Goal: Task Accomplishment & Management: Use online tool/utility

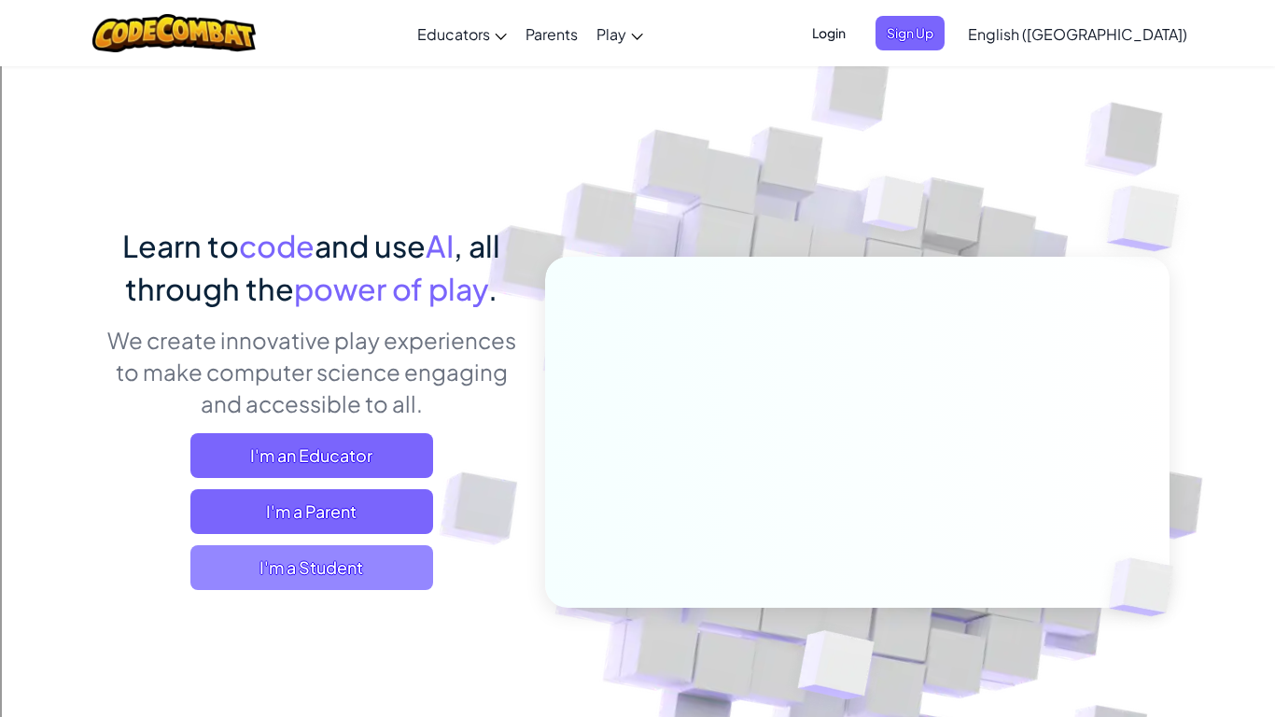
click at [312, 575] on span "I'm a Student" at bounding box center [311, 567] width 243 height 45
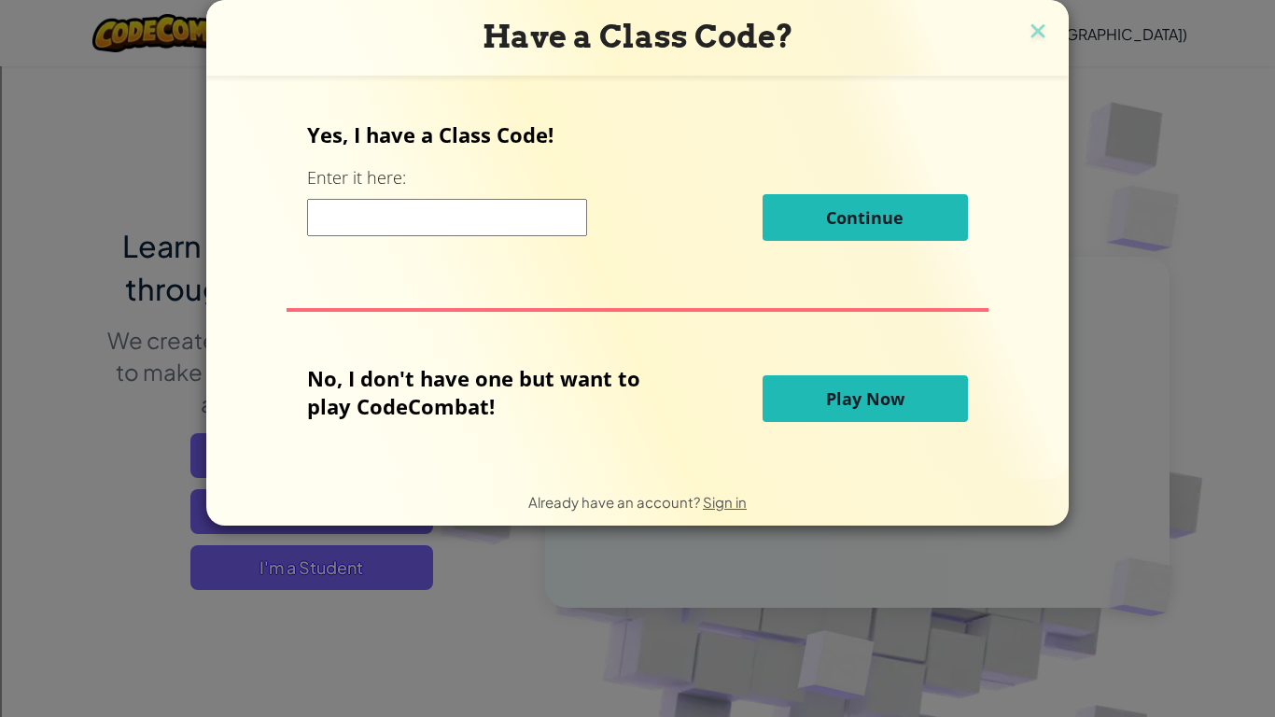
click at [807, 406] on button "Play Now" at bounding box center [865, 398] width 205 height 47
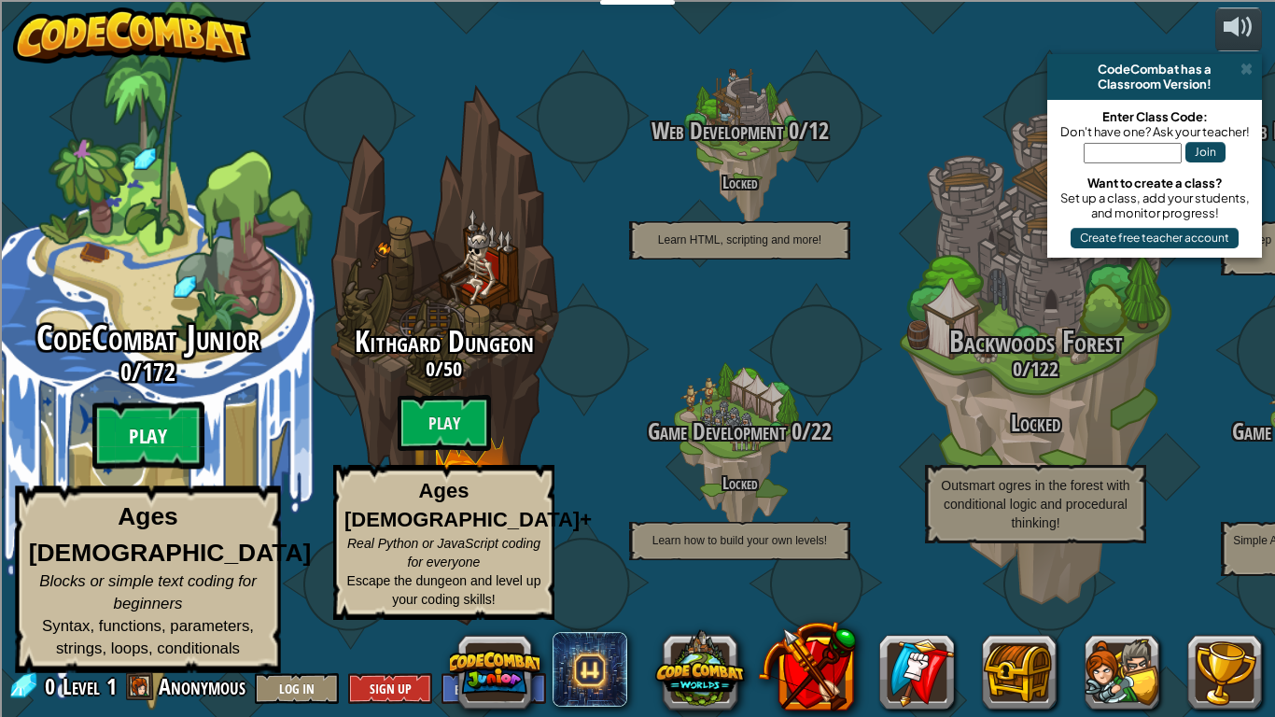
click at [170, 470] on btn "Play" at bounding box center [148, 435] width 112 height 67
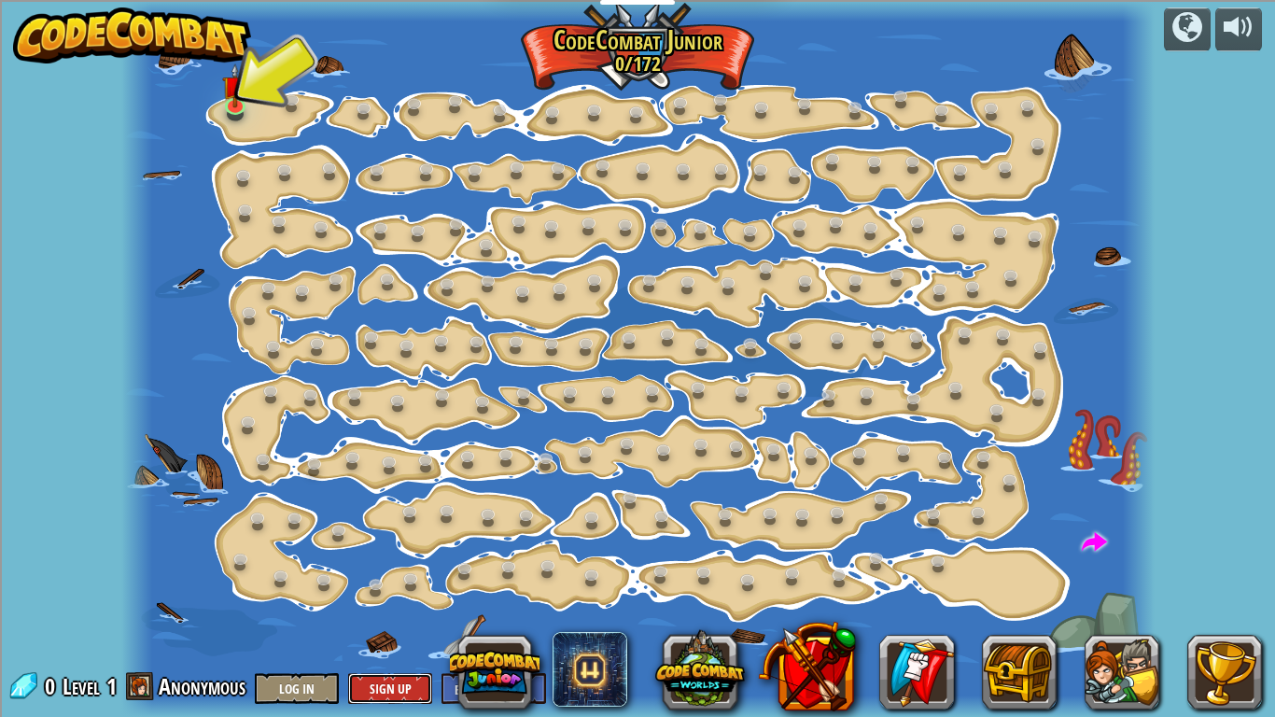
click at [381, 696] on button "Sign Up" at bounding box center [390, 688] width 84 height 31
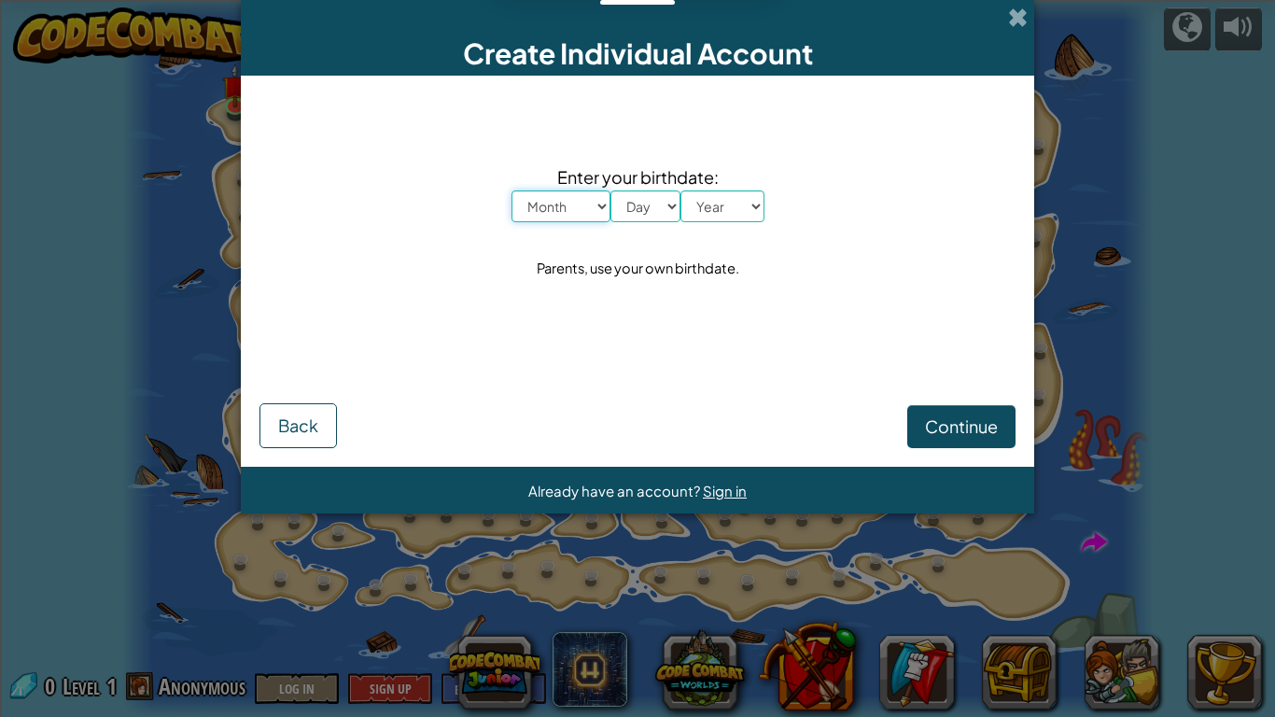
click at [541, 215] on select "Month January February March April May June July August September October Novem…" at bounding box center [561, 206] width 99 height 32
select select "6"
click at [512, 190] on select "Month January February March April May June July August September October Novem…" at bounding box center [561, 206] width 99 height 32
click at [646, 212] on select "Day 1 2 3 4 5 6 7 8 9 10 11 12 13 14 15 16 17 18 19 20 21 22 23 24 25 26 27 28 …" at bounding box center [646, 206] width 70 height 32
select select "27"
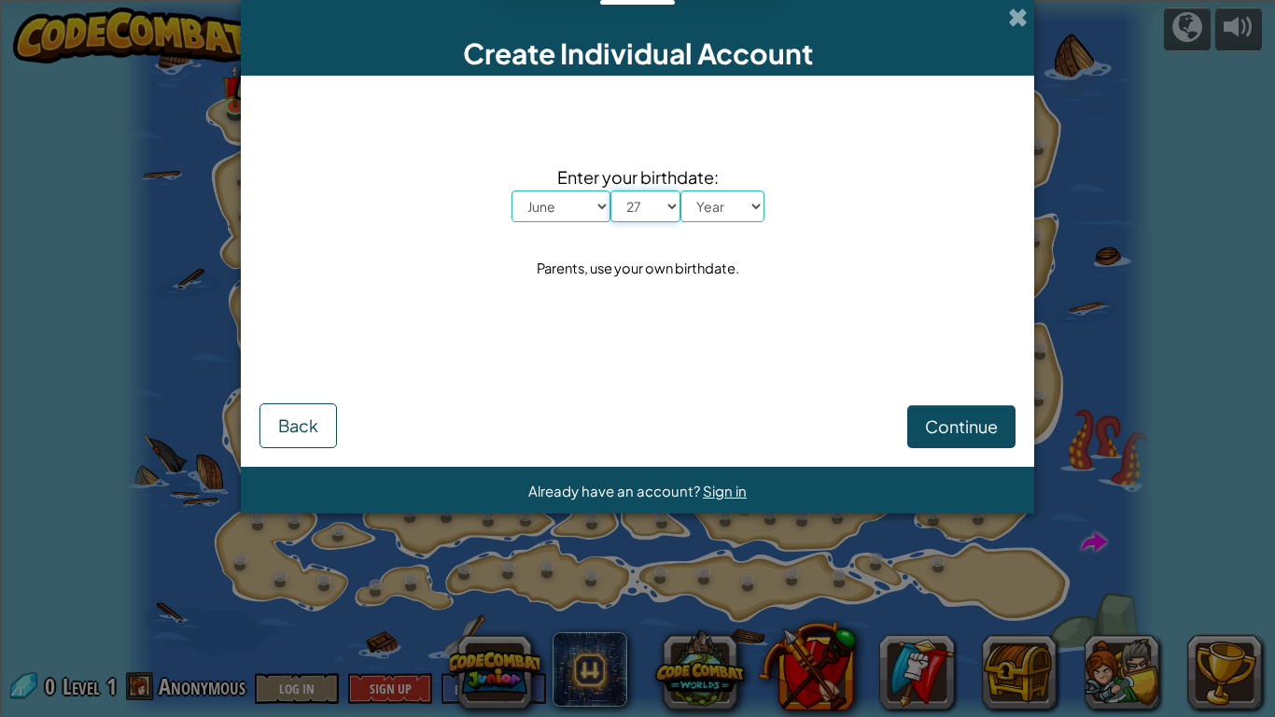
click at [611, 190] on select "Day 1 2 3 4 5 6 7 8 9 10 11 12 13 14 15 16 17 18 19 20 21 22 23 24 25 26 27 28 …" at bounding box center [646, 206] width 70 height 32
click at [700, 207] on select "Year [DATE] 2024 2023 2022 2021 2020 2019 2018 2017 2016 2015 2014 2013 2012 20…" at bounding box center [723, 206] width 84 height 32
click at [705, 207] on select "Year [DATE] 2024 2023 2022 2021 2020 2019 2018 2017 2016 2015 2014 2013 2012 20…" at bounding box center [723, 206] width 84 height 32
click at [738, 207] on select "Year [DATE] 2024 2023 2022 2021 2020 2019 2018 2017 2016 2015 2014 2013 2012 20…" at bounding box center [723, 206] width 84 height 32
select select "2013"
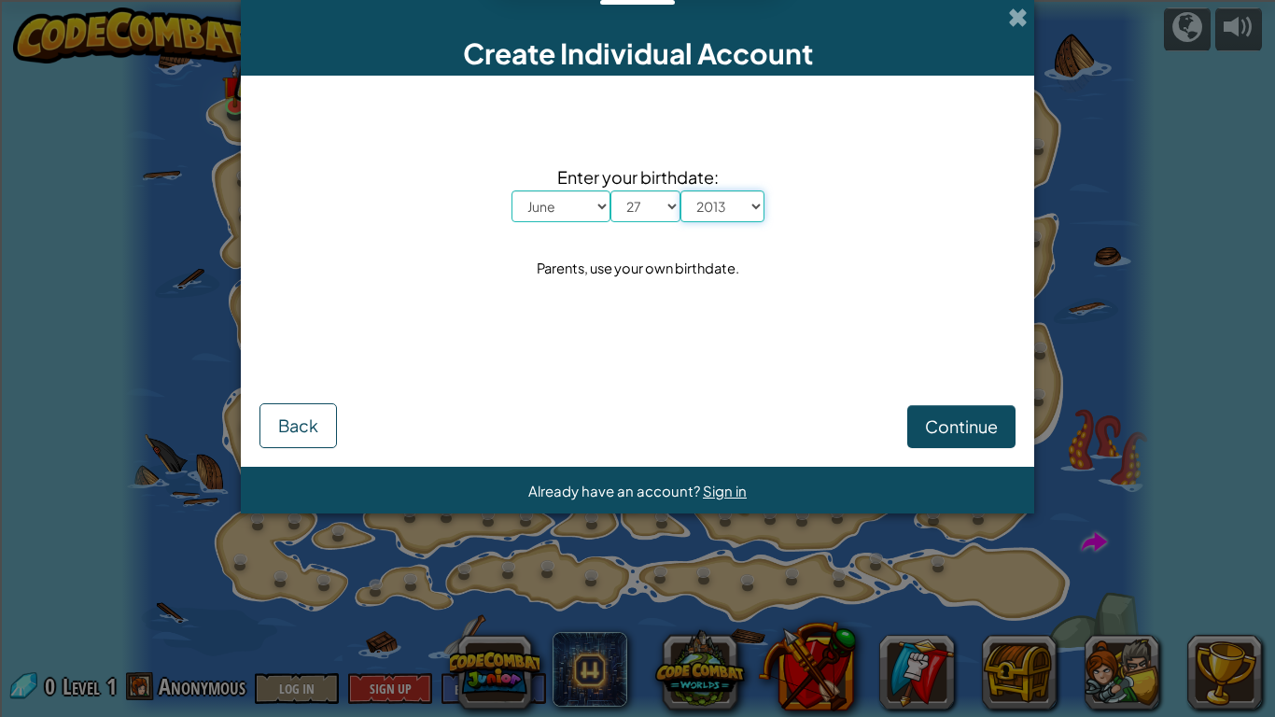
click at [681, 190] on select "Year [DATE] 2024 2023 2022 2021 2020 2019 2018 2017 2016 2015 2014 2013 2012 20…" at bounding box center [723, 206] width 84 height 32
click at [943, 422] on span "Continue" at bounding box center [961, 425] width 73 height 21
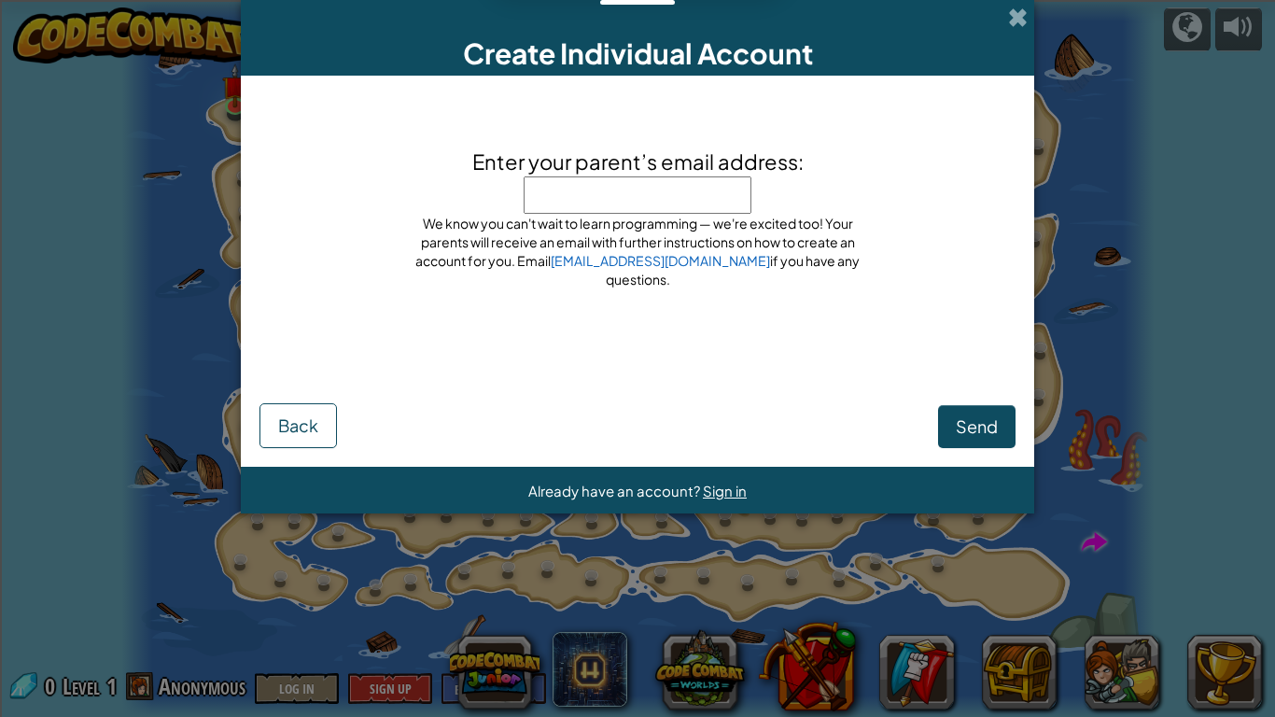
click at [575, 214] on input "Enter your parent’s email address:" at bounding box center [638, 194] width 228 height 37
click at [602, 208] on input "Enter your parent’s email address:" at bounding box center [638, 194] width 228 height 37
type input "[EMAIL_ADDRESS][DOMAIN_NAME]"
click button "Send" at bounding box center [976, 426] width 77 height 43
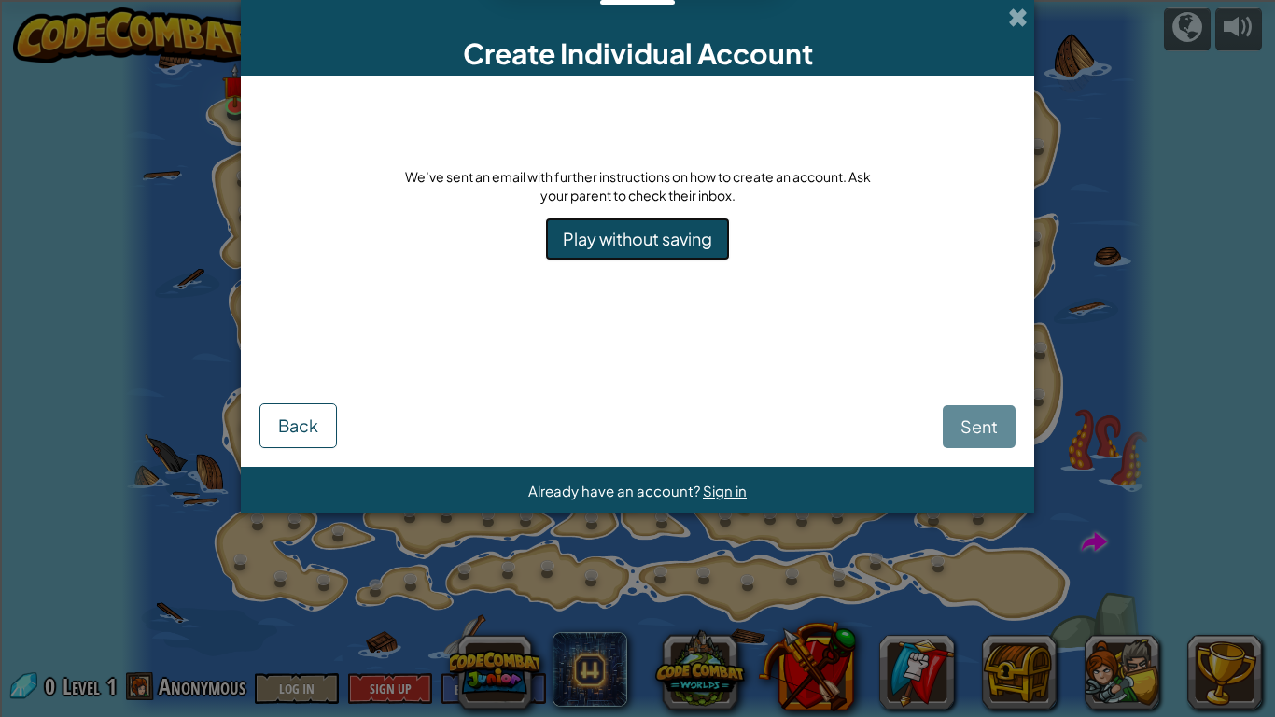
click at [660, 240] on link "Play without saving" at bounding box center [637, 239] width 185 height 43
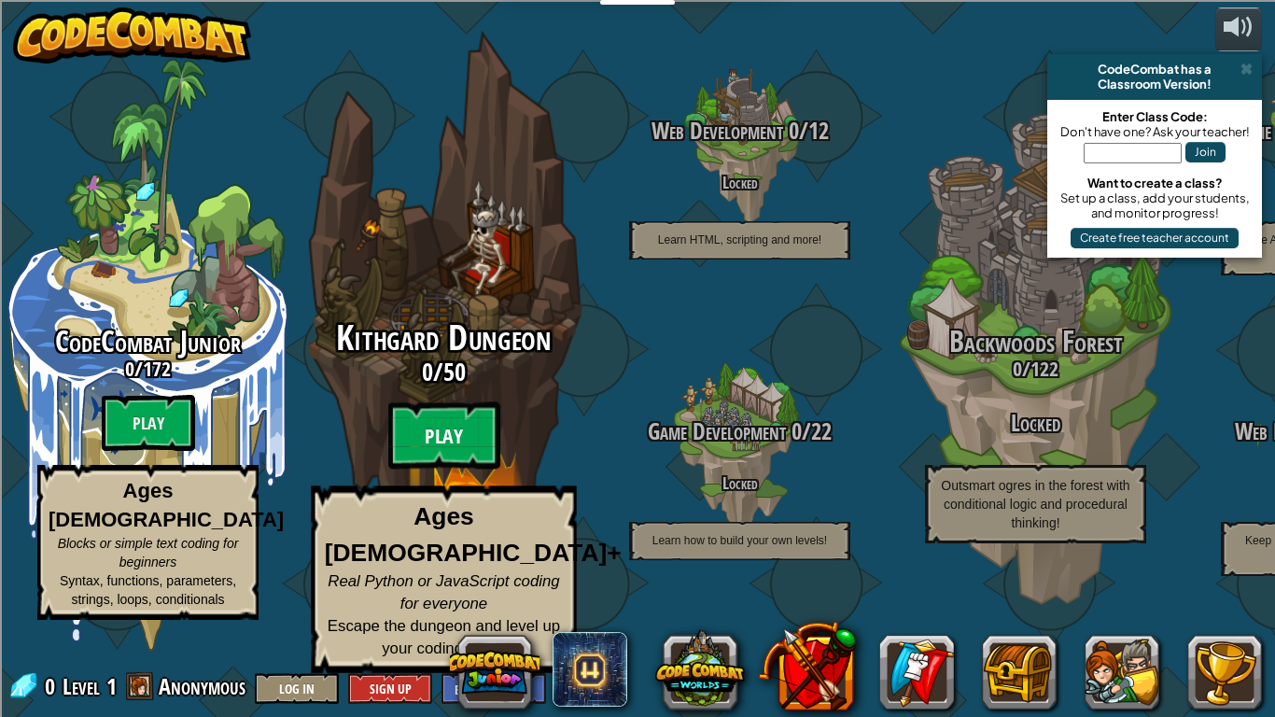
click at [465, 470] on btn "Play" at bounding box center [444, 435] width 112 height 67
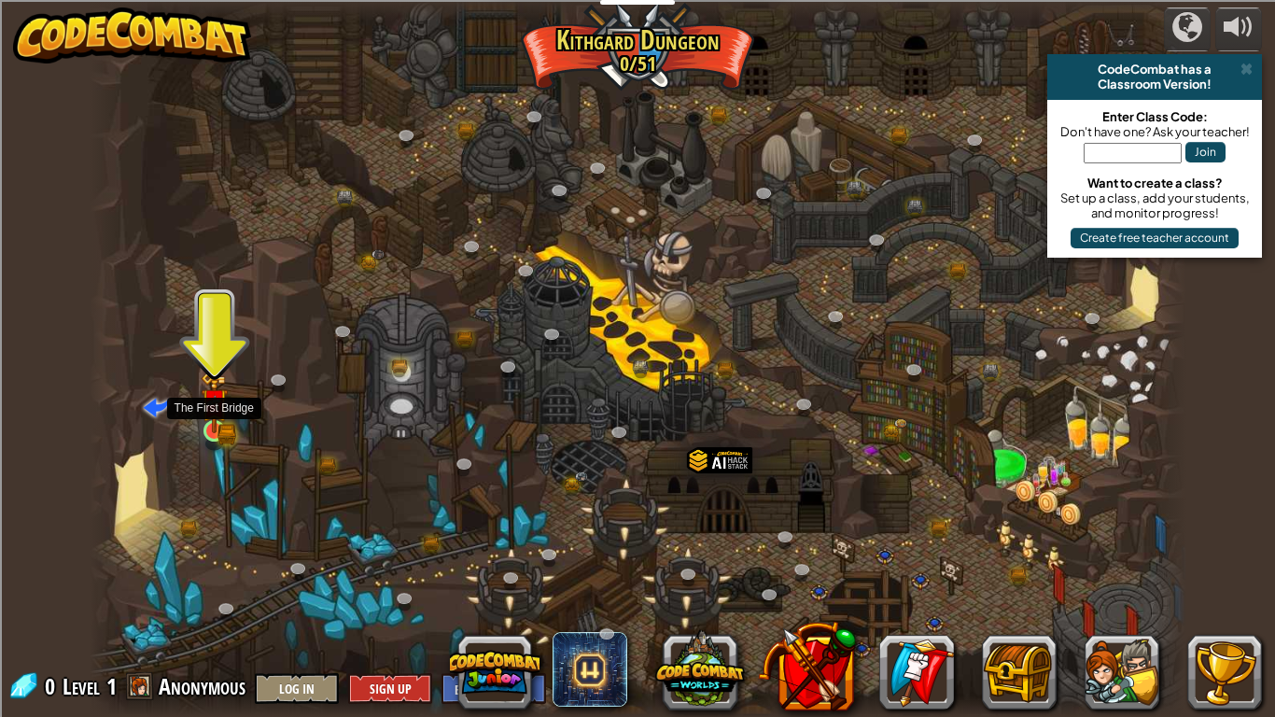
click at [208, 421] on img at bounding box center [215, 402] width 28 height 61
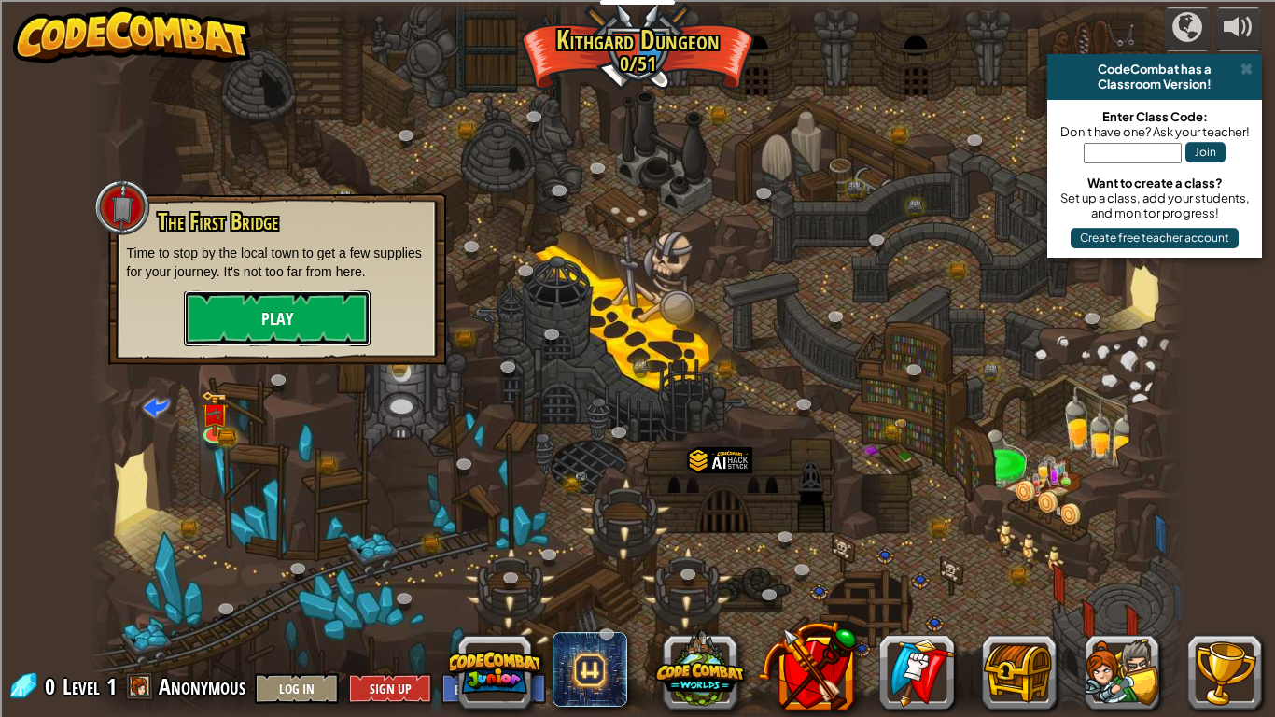
click at [323, 329] on button "Play" at bounding box center [277, 318] width 187 height 56
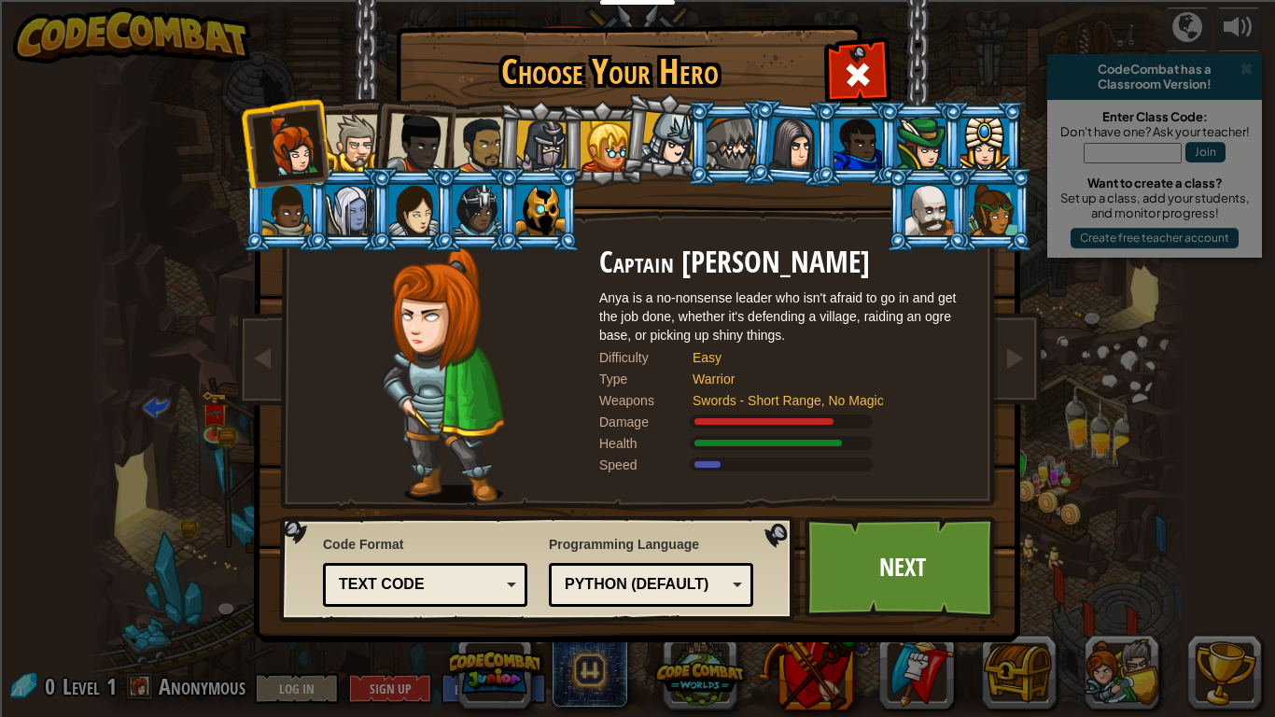
click at [344, 156] on div at bounding box center [354, 143] width 57 height 57
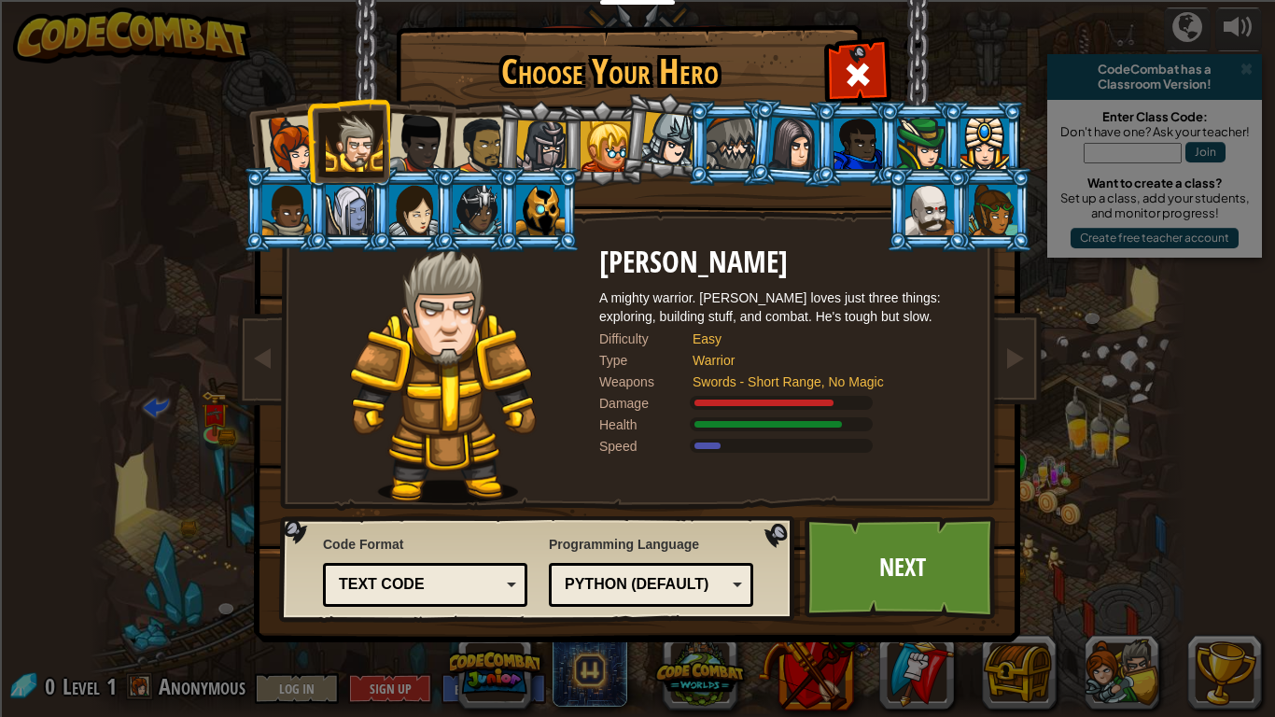
click at [529, 145] on div at bounding box center [541, 146] width 53 height 53
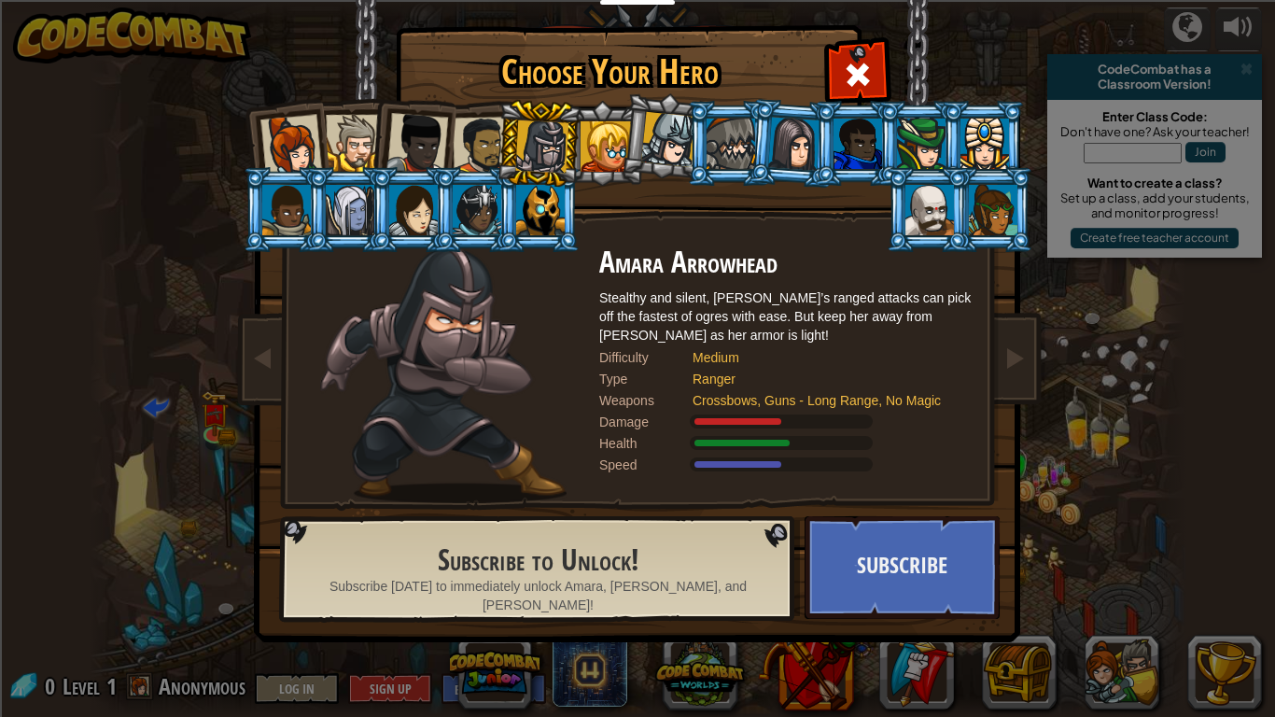
click at [654, 148] on div at bounding box center [668, 139] width 55 height 55
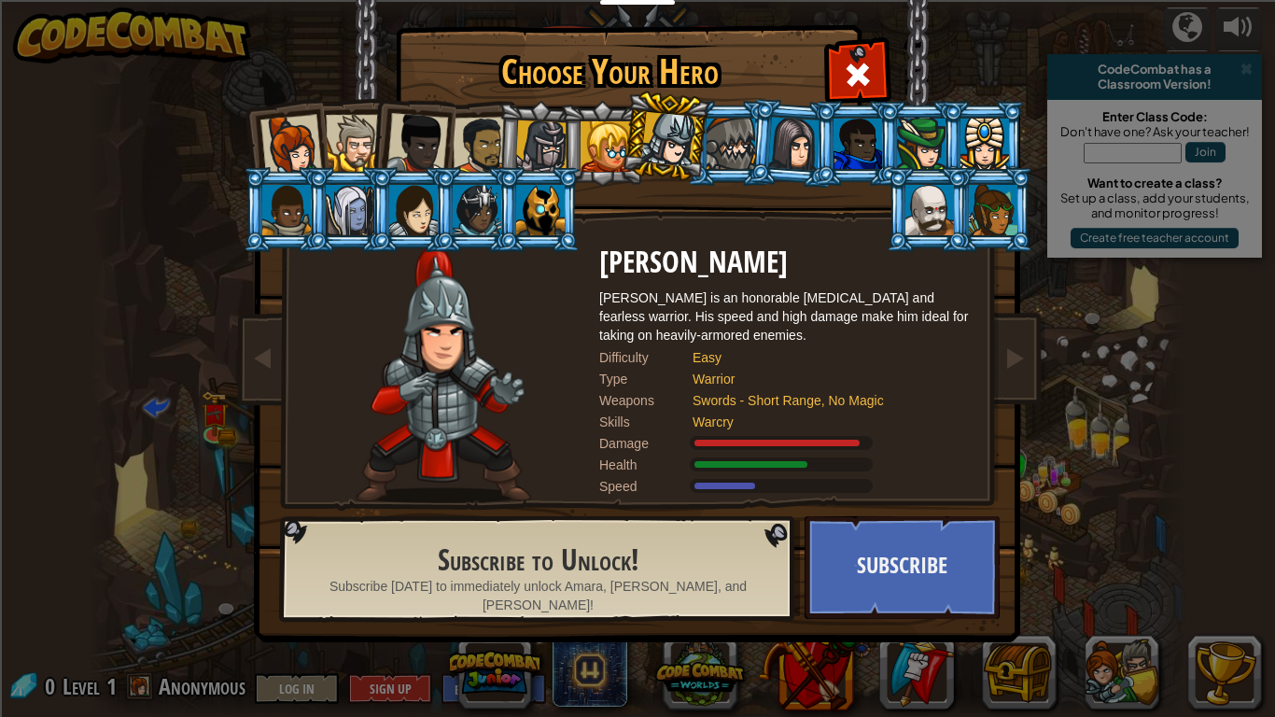
click at [620, 168] on li at bounding box center [665, 136] width 92 height 93
click at [528, 219] on div at bounding box center [540, 210] width 49 height 50
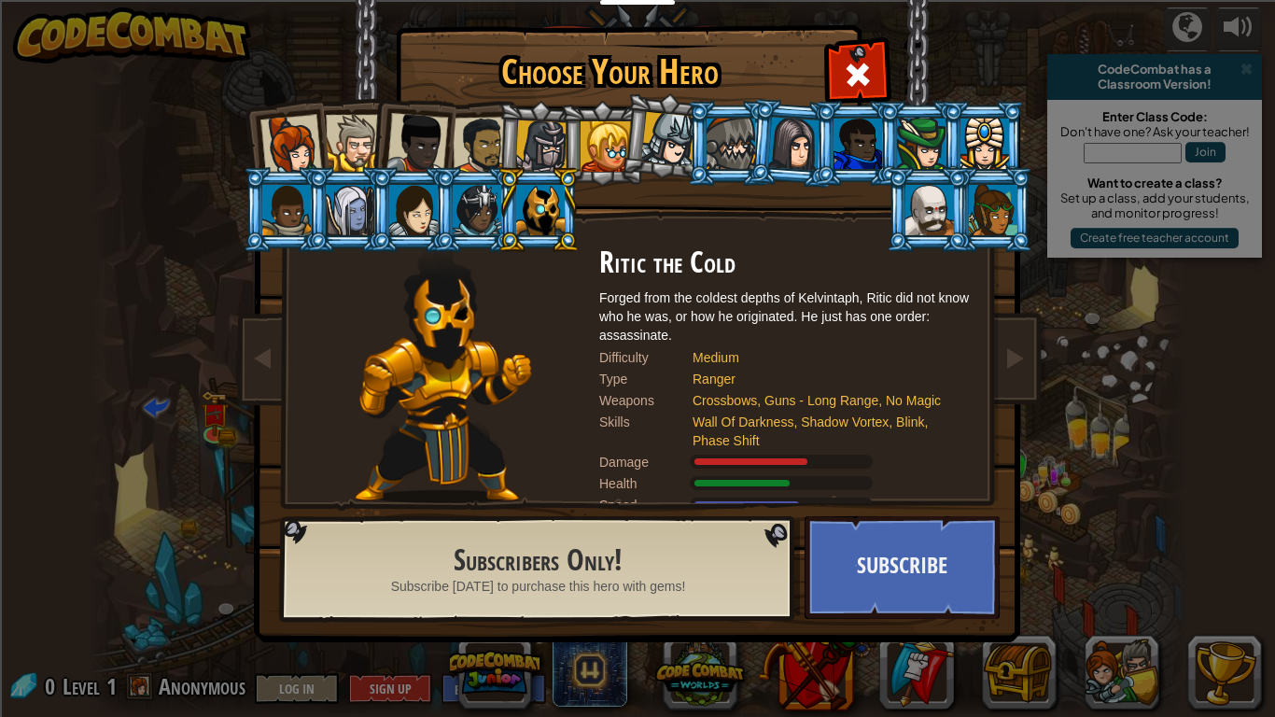
click at [367, 141] on div at bounding box center [354, 143] width 57 height 57
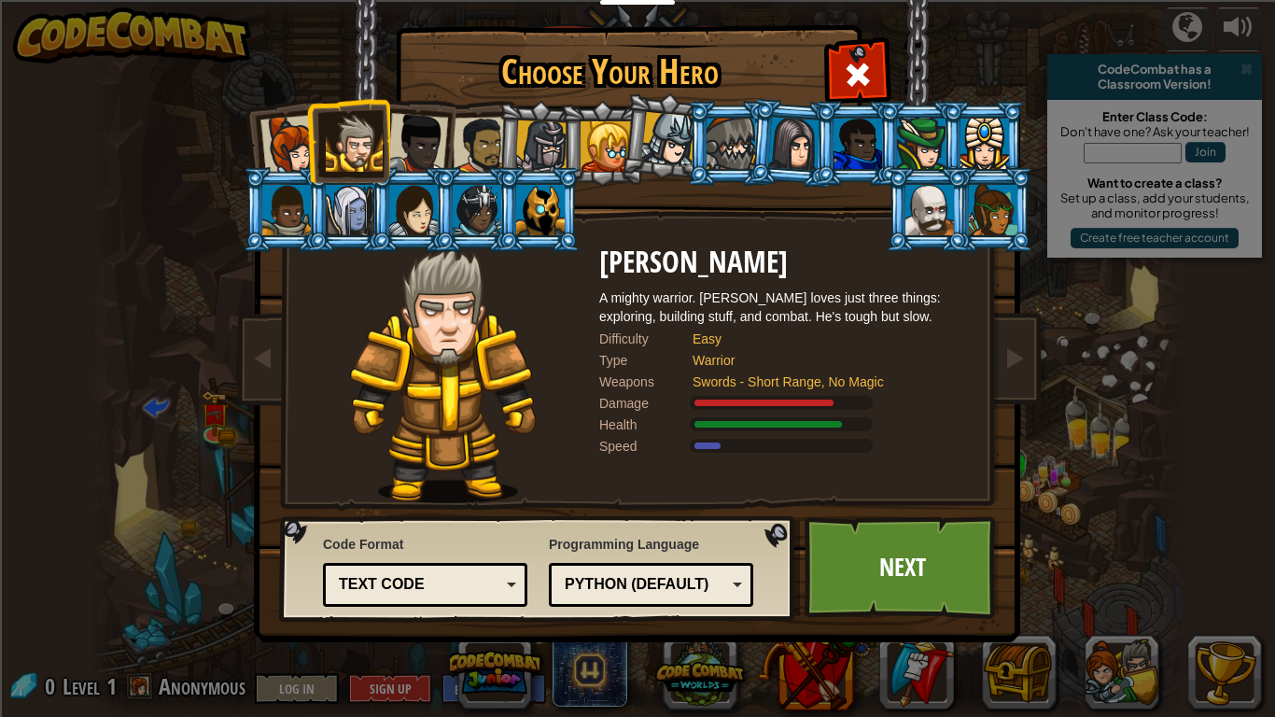
click at [491, 160] on div at bounding box center [482, 146] width 58 height 58
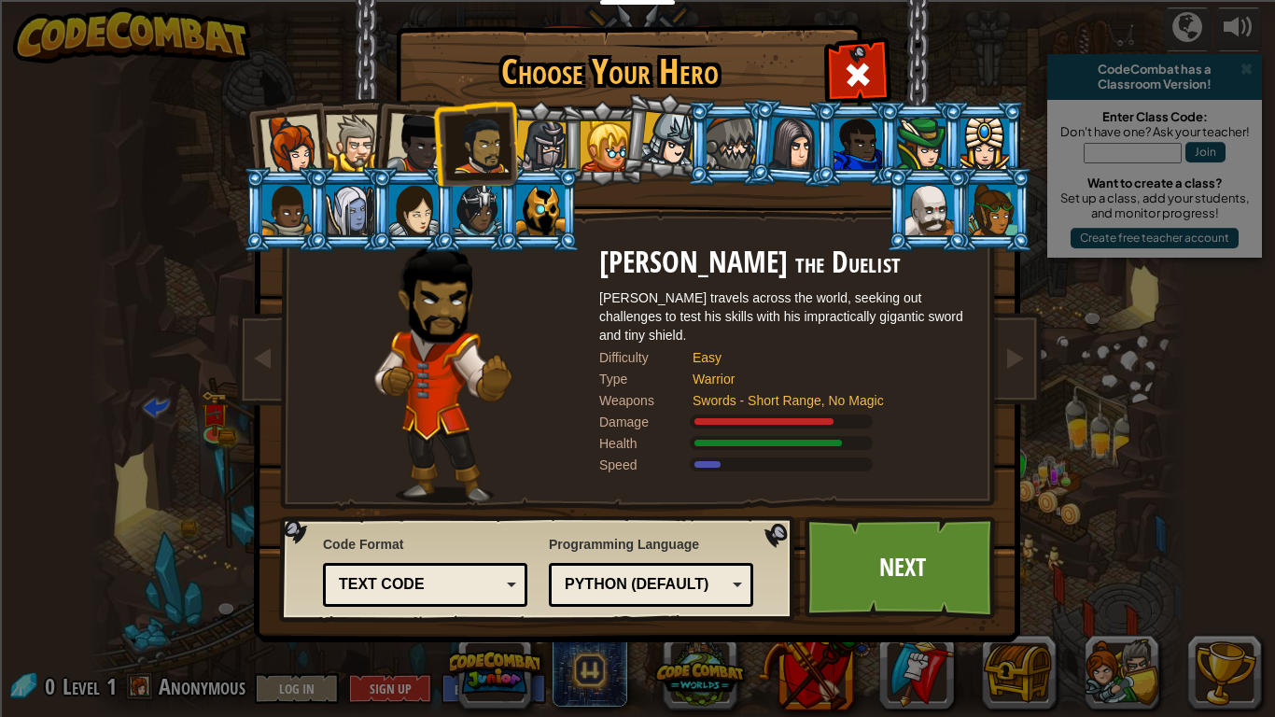
click at [271, 137] on div at bounding box center [291, 146] width 62 height 62
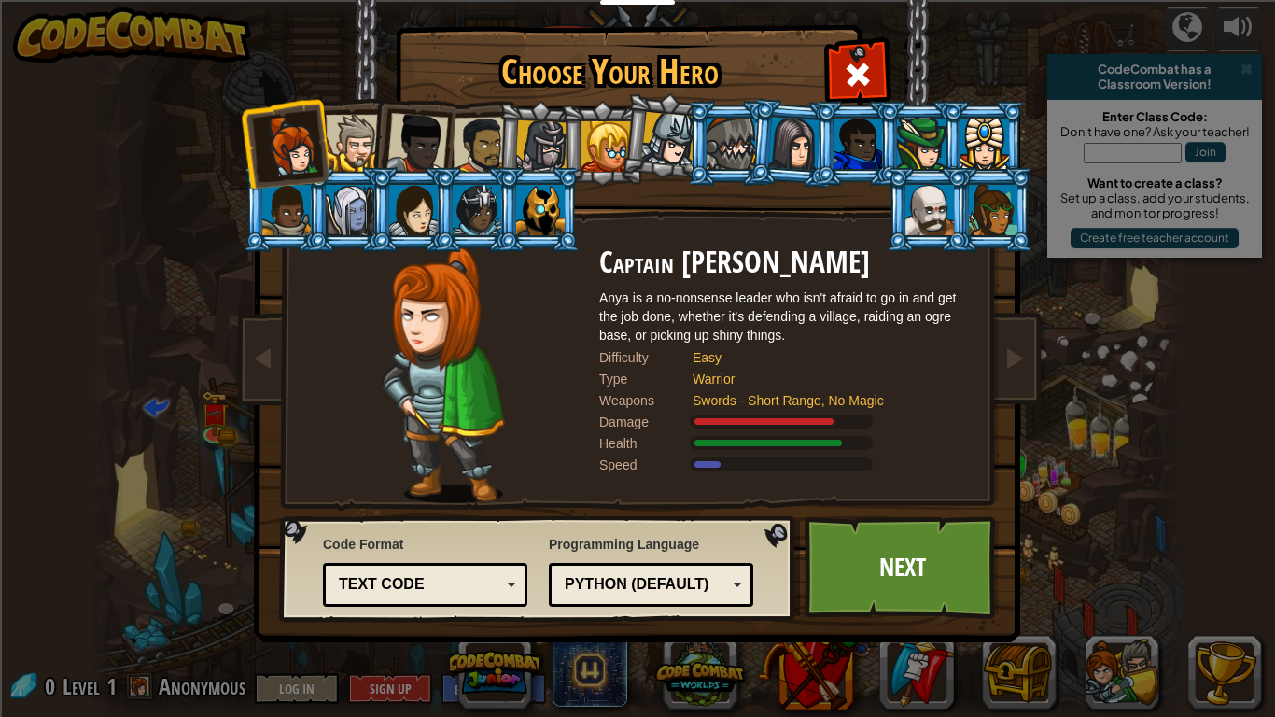
click at [377, 137] on li at bounding box center [411, 139] width 91 height 91
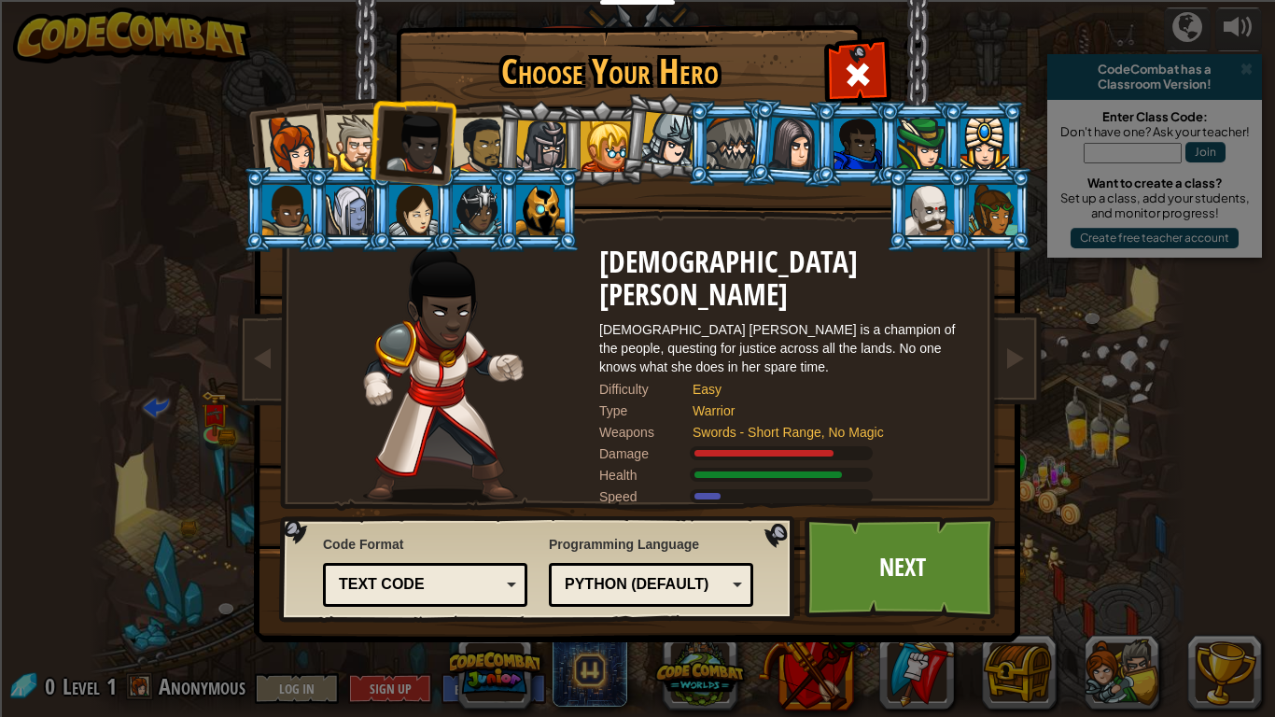
click at [405, 134] on div at bounding box center [418, 144] width 62 height 62
click at [470, 145] on div at bounding box center [482, 146] width 58 height 58
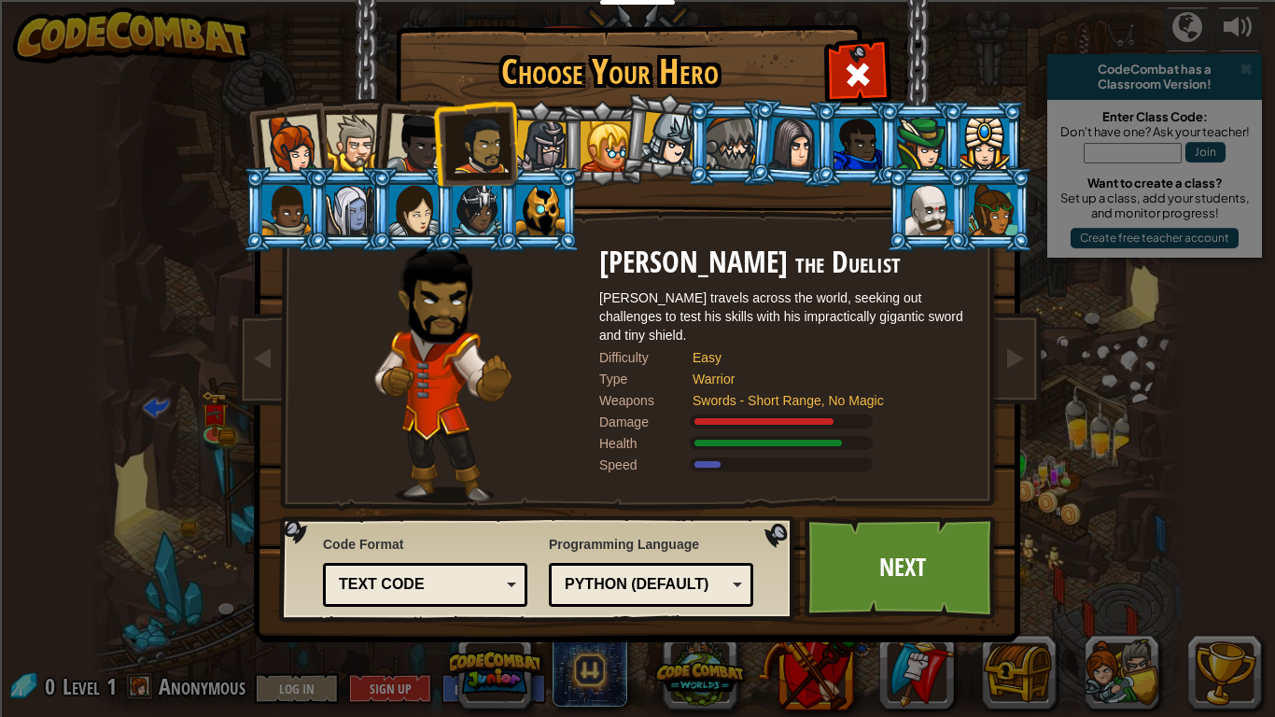
click at [526, 155] on div at bounding box center [541, 146] width 53 height 53
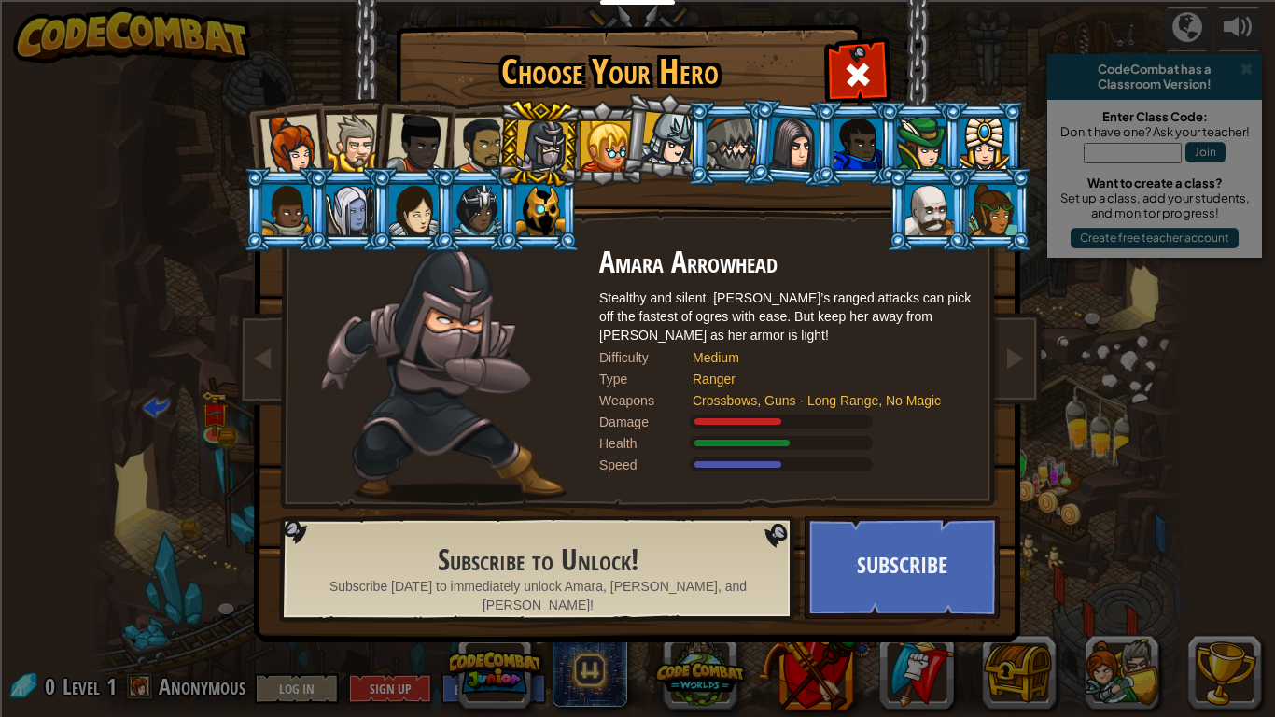
click at [602, 147] on div at bounding box center [606, 146] width 50 height 50
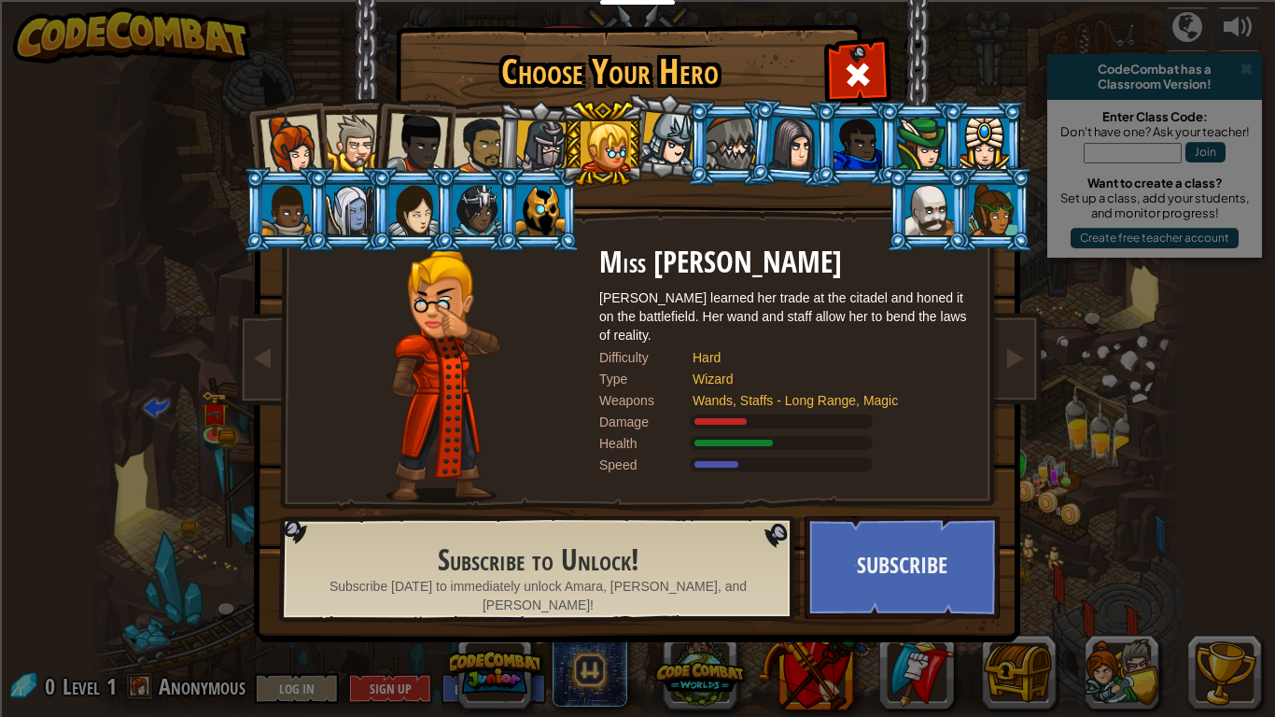
click at [645, 148] on div at bounding box center [668, 139] width 55 height 55
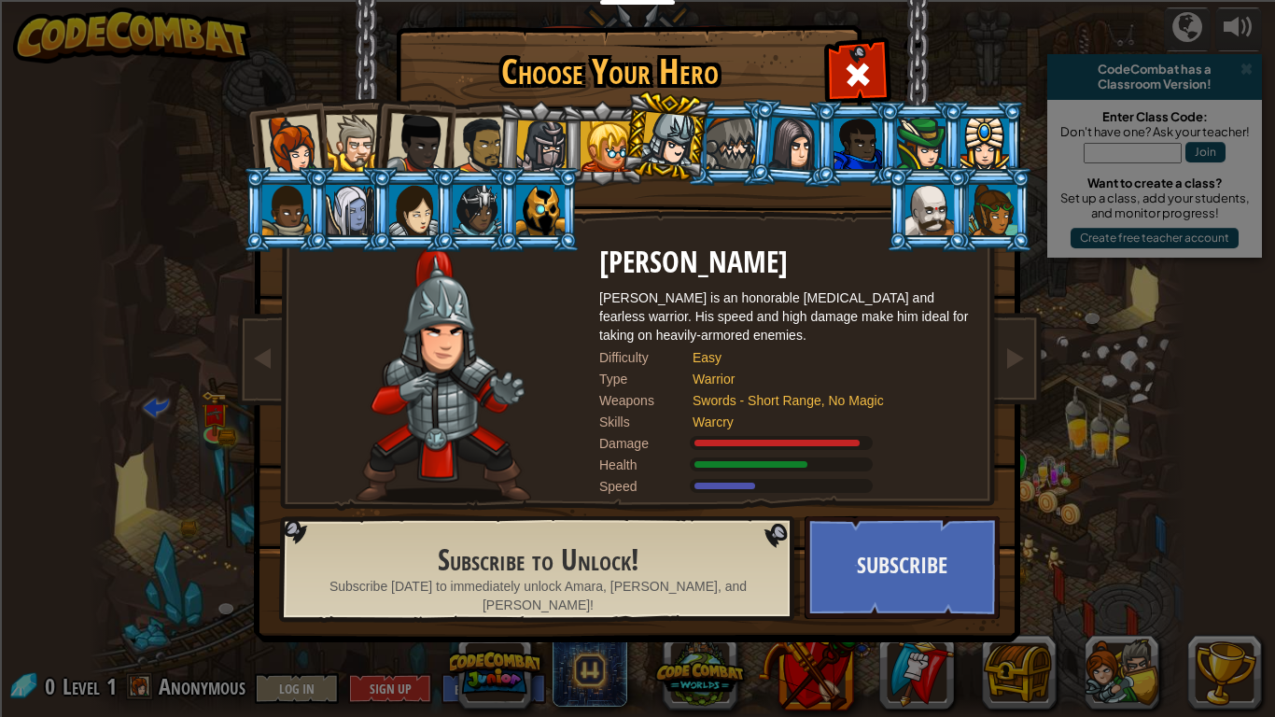
click at [950, 224] on div at bounding box center [930, 210] width 49 height 50
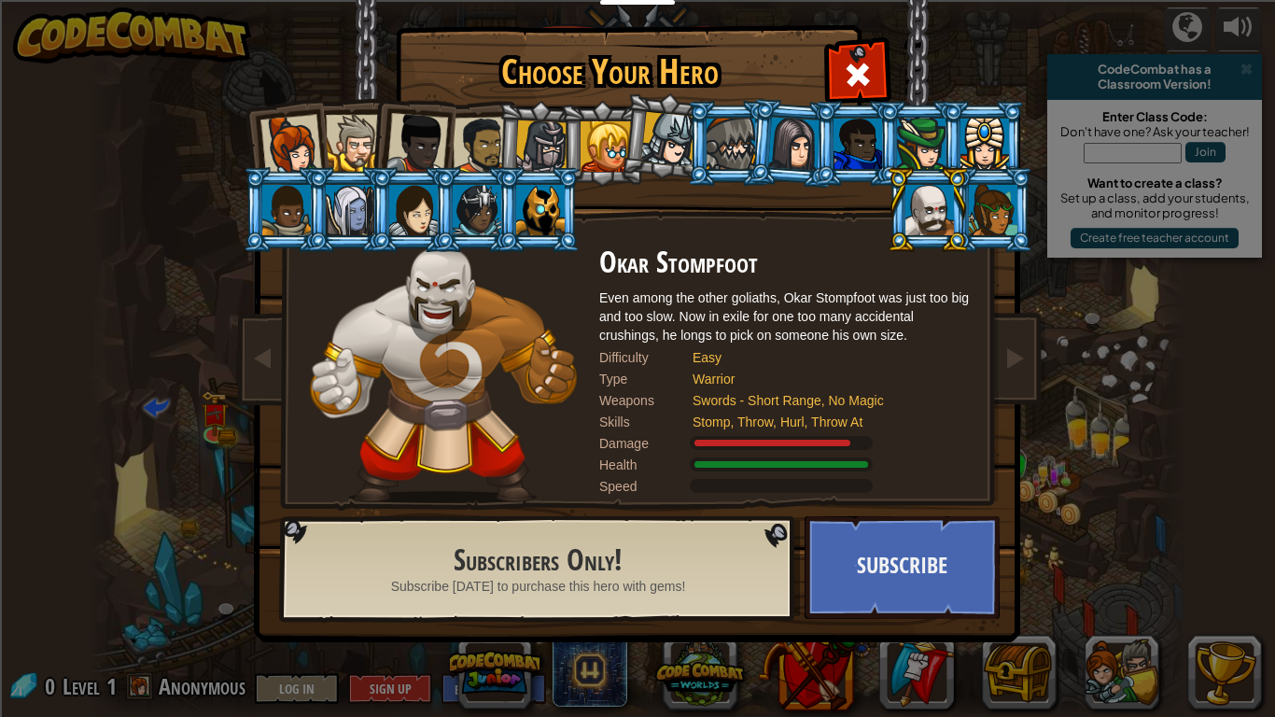
click at [973, 228] on div at bounding box center [993, 210] width 49 height 50
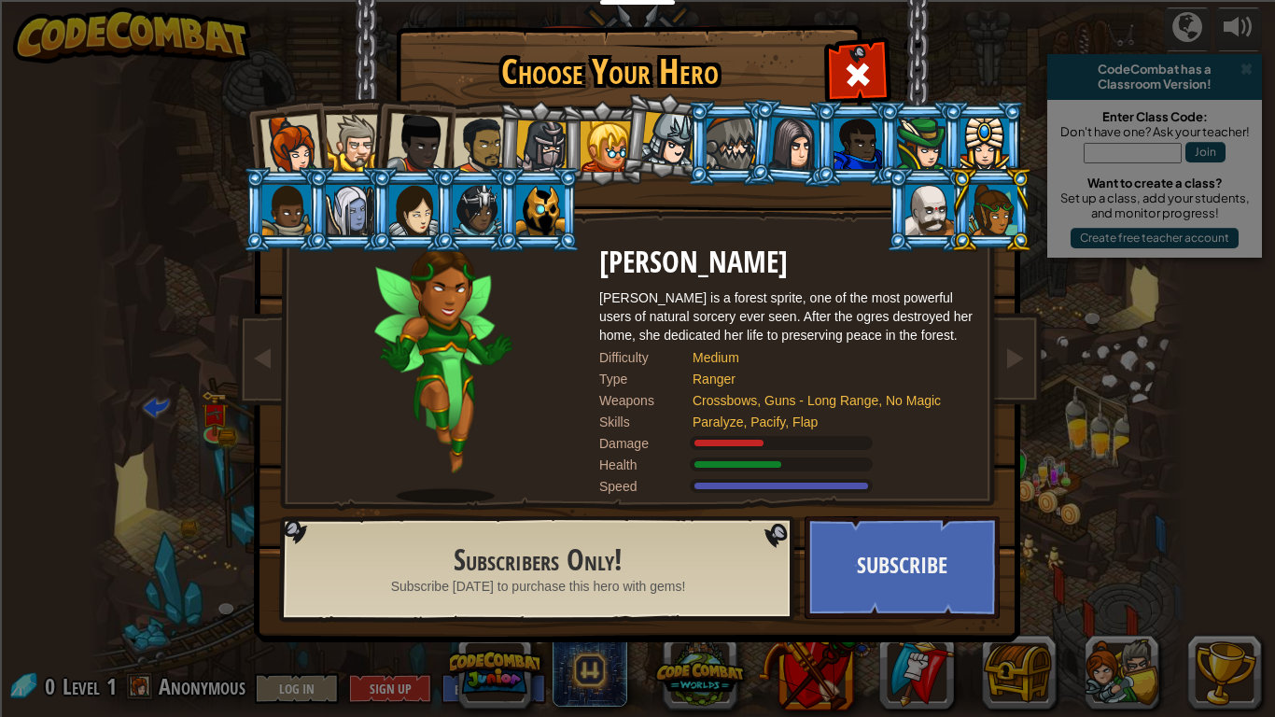
click at [540, 226] on div at bounding box center [540, 210] width 49 height 50
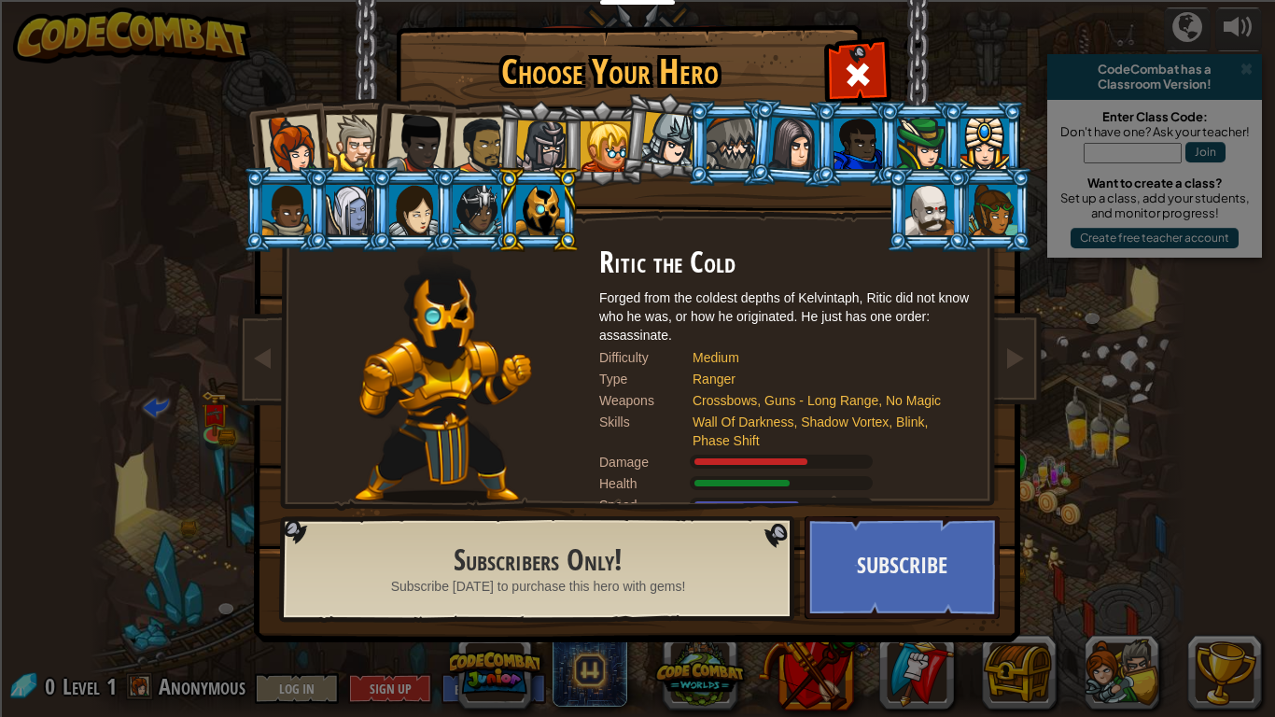
click at [373, 170] on li at bounding box center [412, 209] width 84 height 85
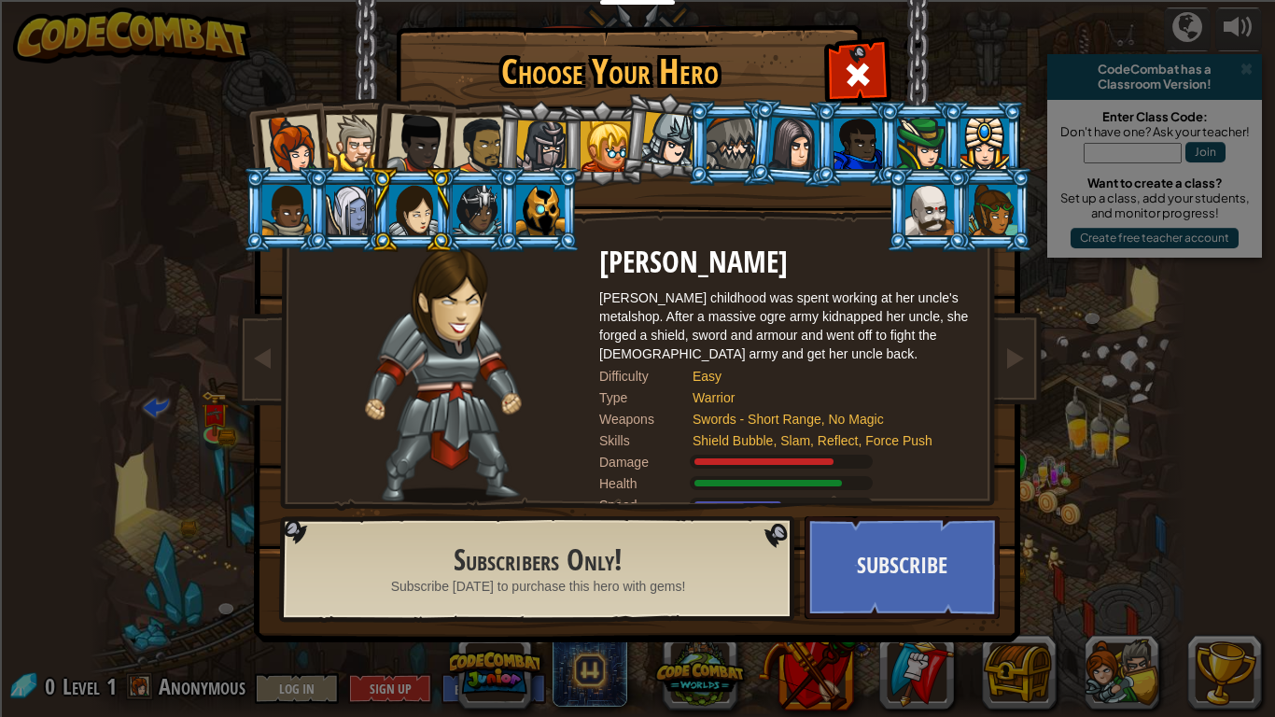
click at [427, 154] on div at bounding box center [418, 144] width 62 height 62
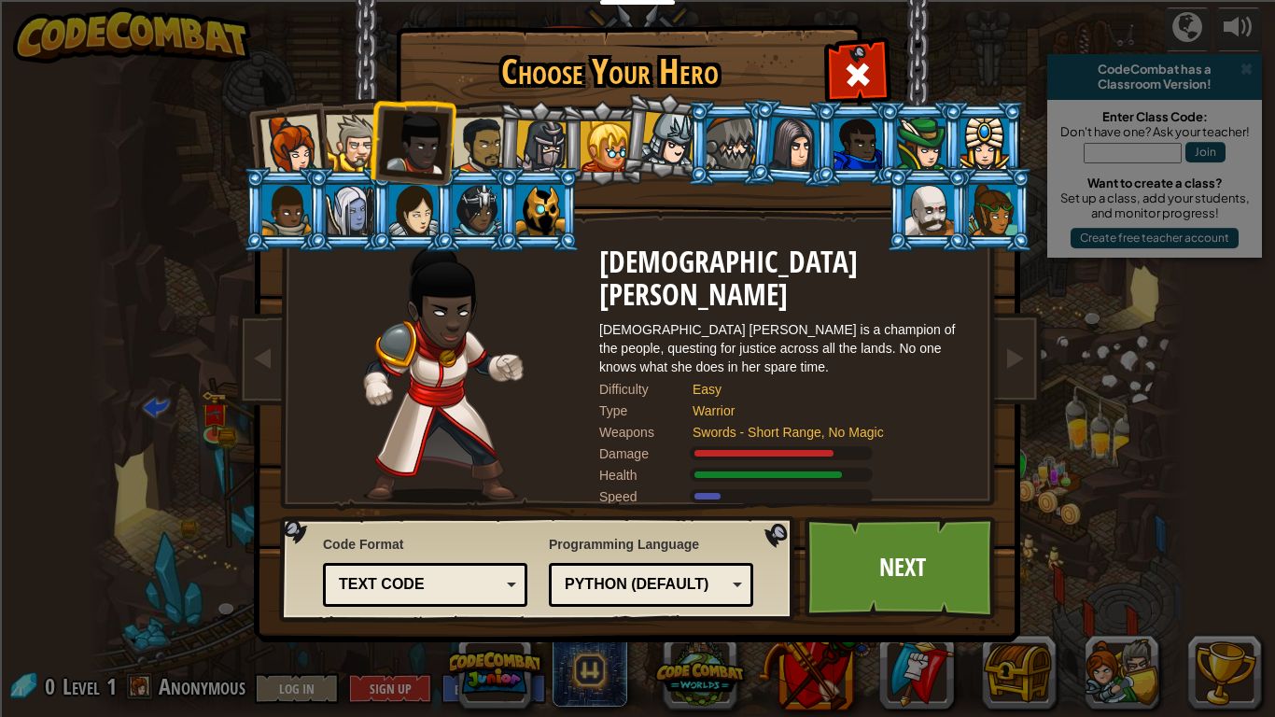
click at [485, 156] on div at bounding box center [482, 146] width 58 height 58
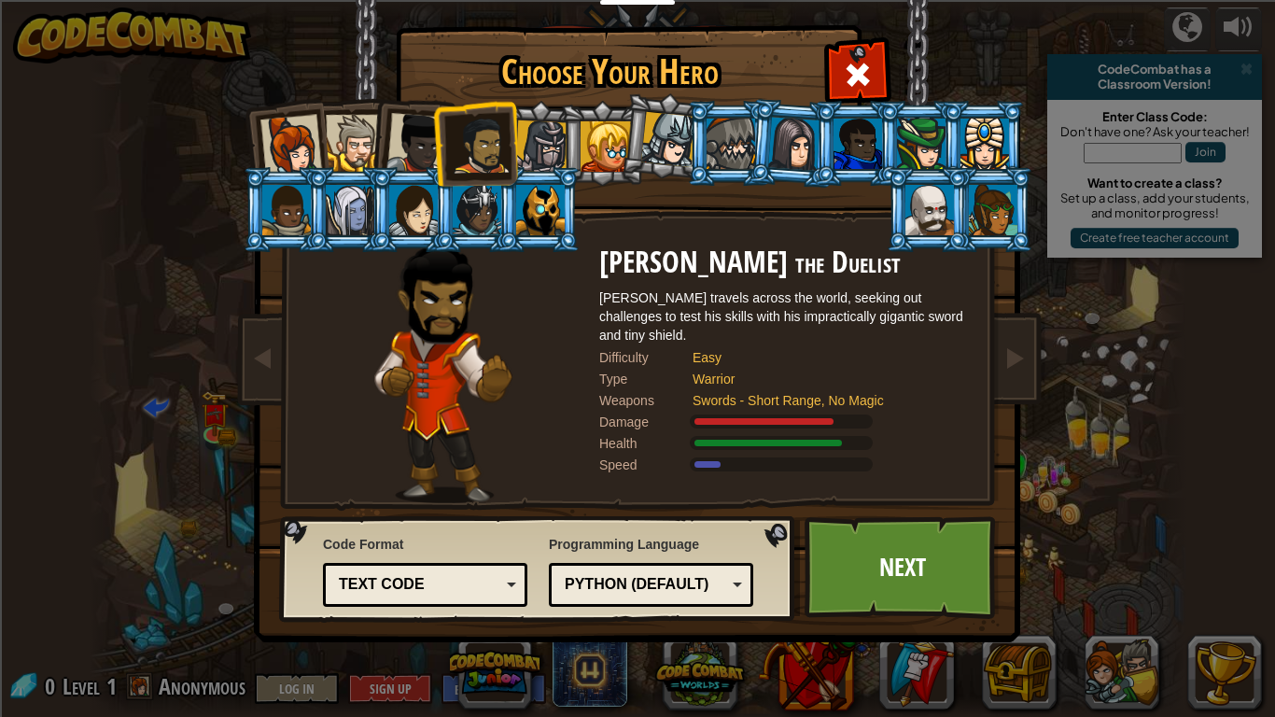
click at [598, 575] on div "Python (Default)" at bounding box center [646, 584] width 162 height 21
click at [649, 547] on div "Programming Language Python (Default) JavaScript Lua C++ Java (Experimental) Py…" at bounding box center [651, 570] width 204 height 81
click at [330, 158] on div at bounding box center [354, 143] width 57 height 57
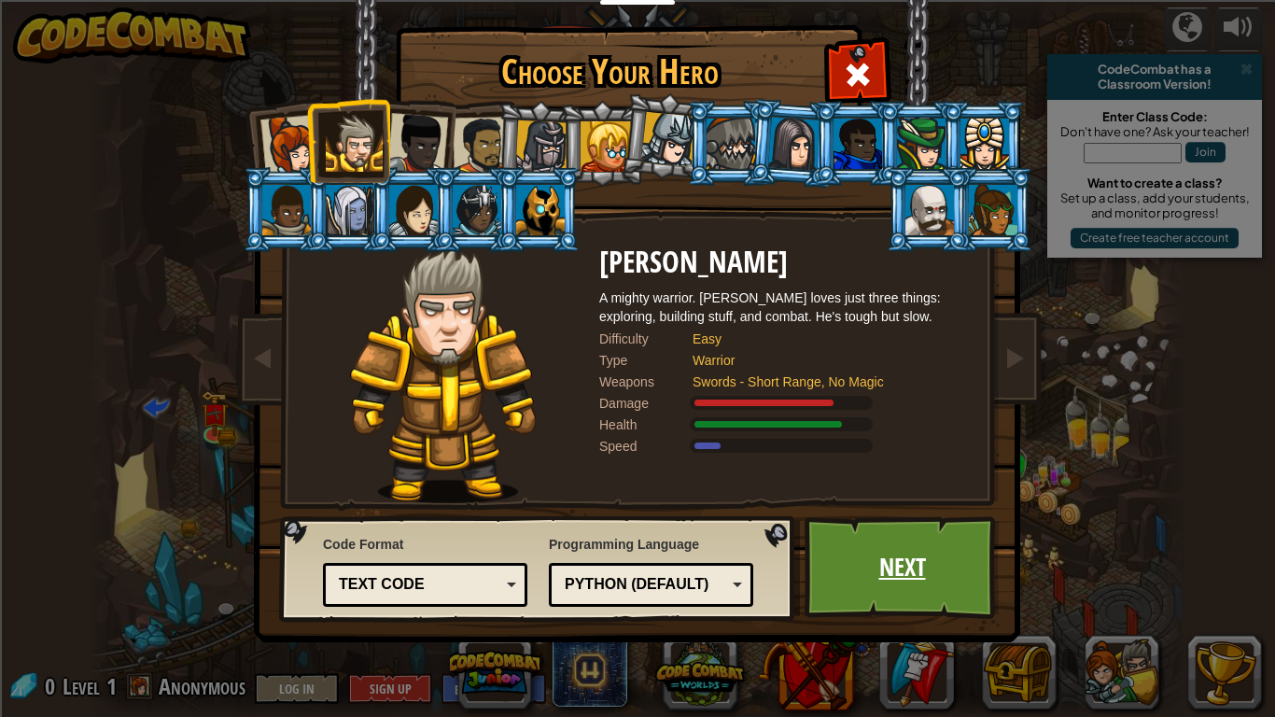
click at [950, 555] on link "Next" at bounding box center [902, 567] width 195 height 103
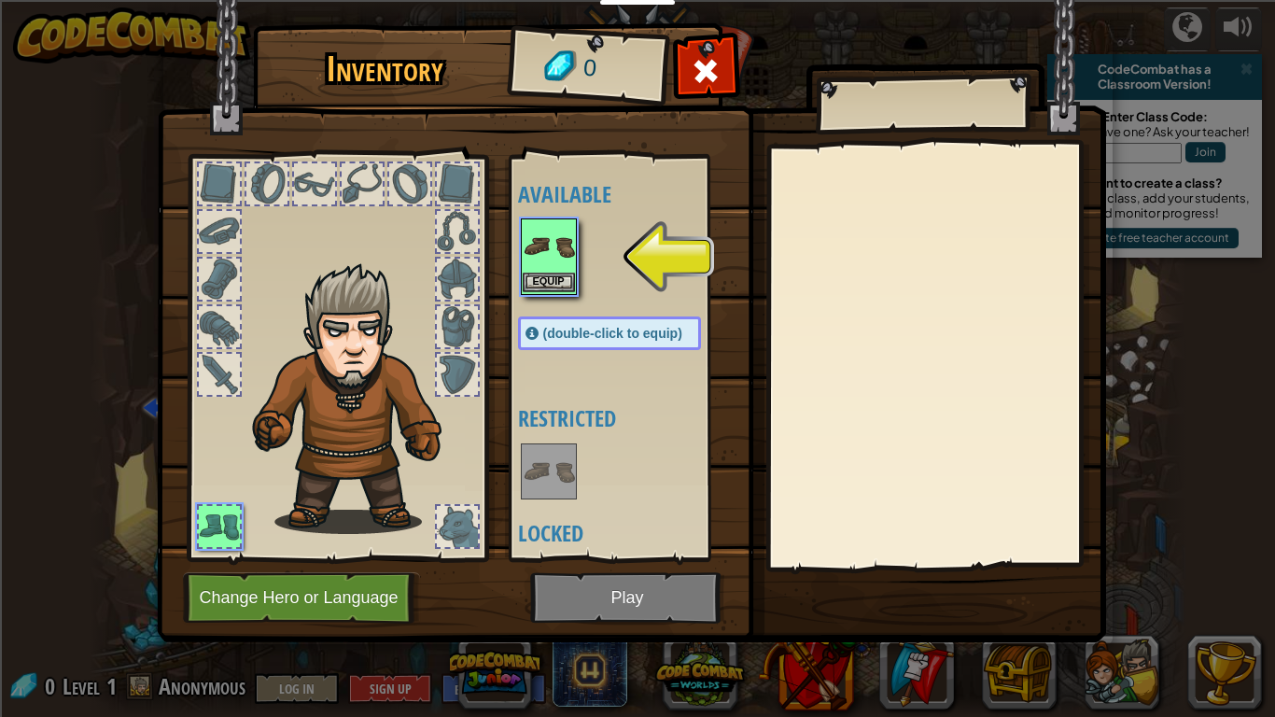
click at [555, 252] on img at bounding box center [549, 246] width 52 height 52
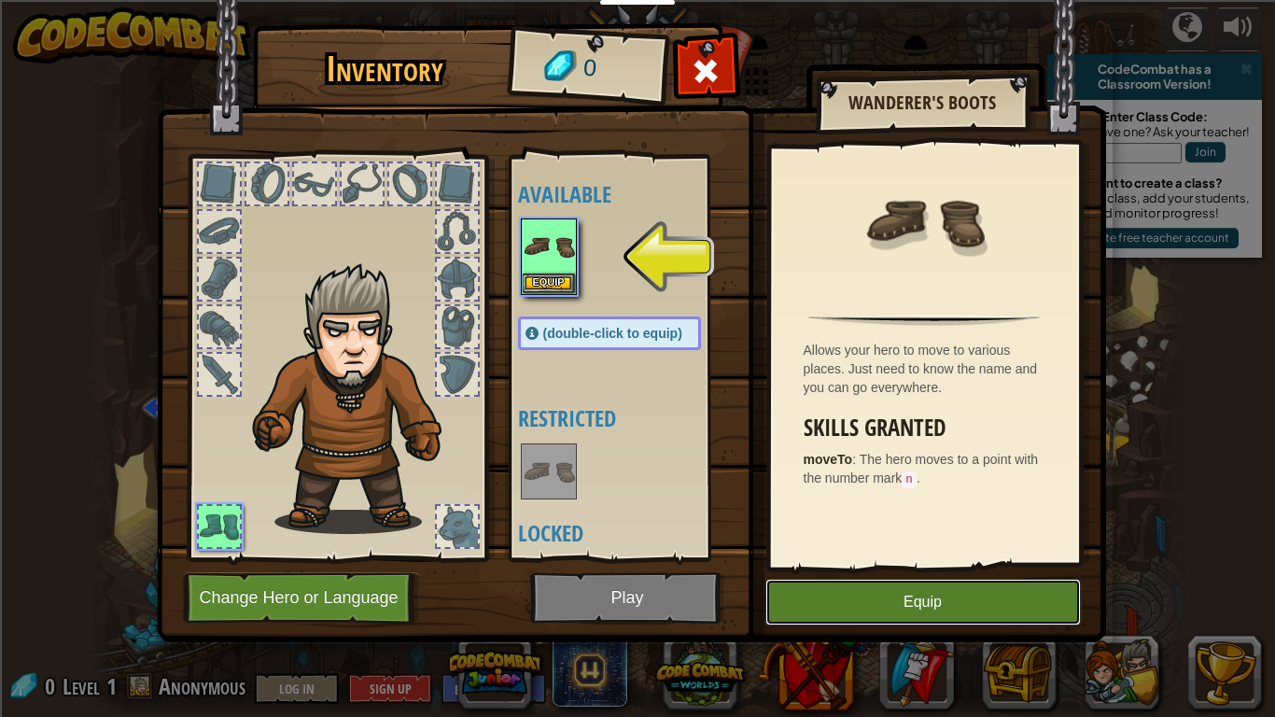
click at [1034, 609] on button "Equip" at bounding box center [924, 602] width 316 height 47
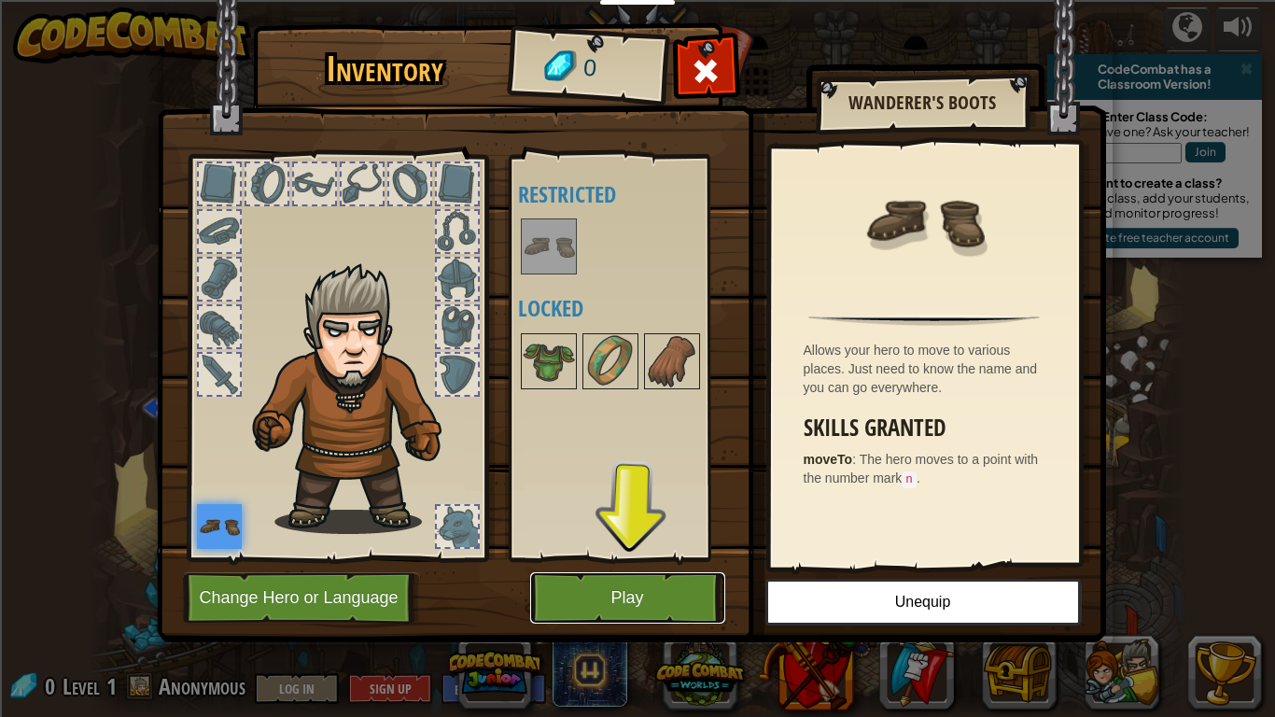
click at [596, 610] on button "Play" at bounding box center [627, 597] width 195 height 51
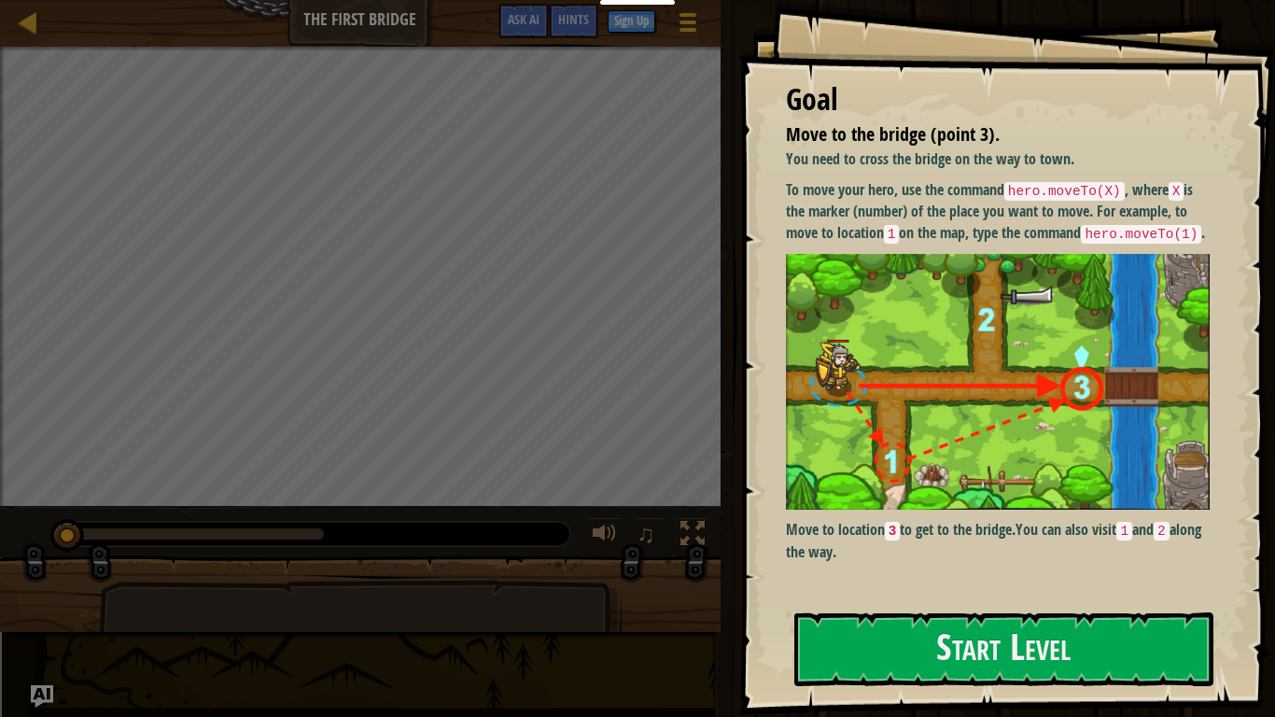
click at [967, 322] on img at bounding box center [998, 382] width 424 height 257
click at [963, 652] on button "Start Level" at bounding box center [1003, 649] width 419 height 74
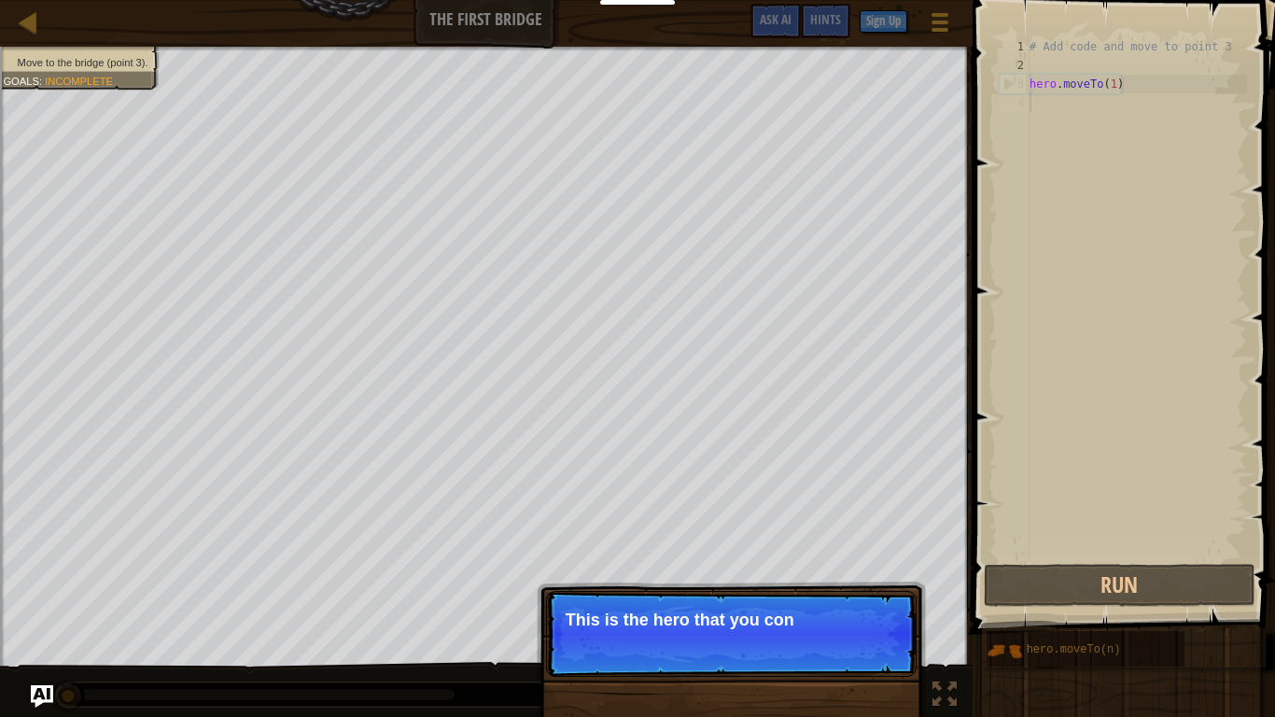
click at [683, 629] on p "Skip (esc) Continue This is the hero that you con" at bounding box center [731, 634] width 371 height 86
